Goal: Information Seeking & Learning: Learn about a topic

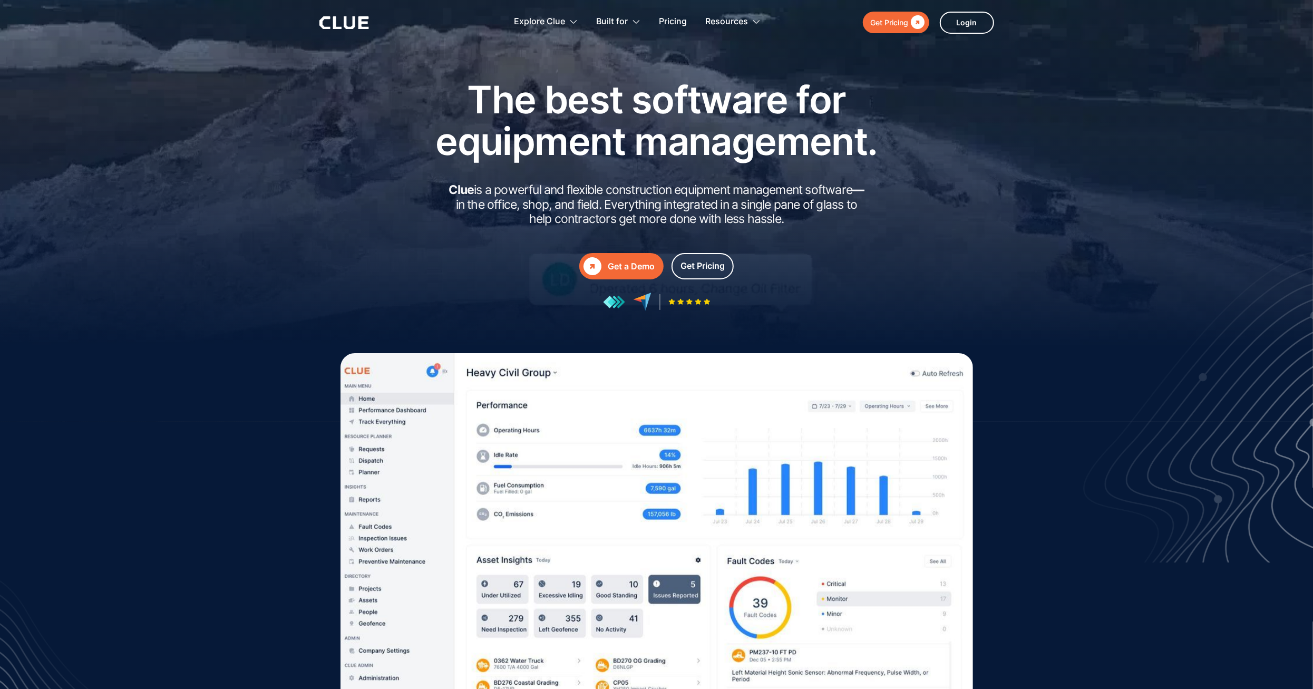
click at [348, 20] on icon at bounding box center [344, 22] width 50 height 13
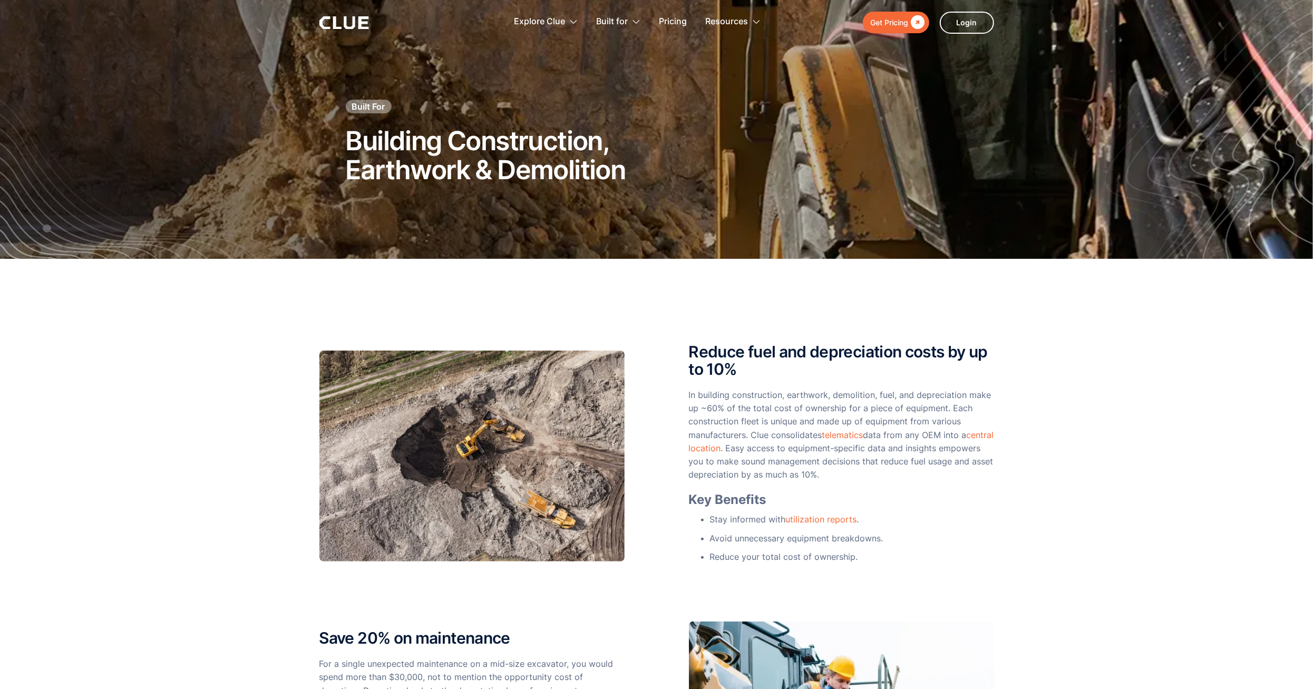
click at [336, 27] on icon at bounding box center [337, 22] width 8 height 13
